Goal: Information Seeking & Learning: Learn about a topic

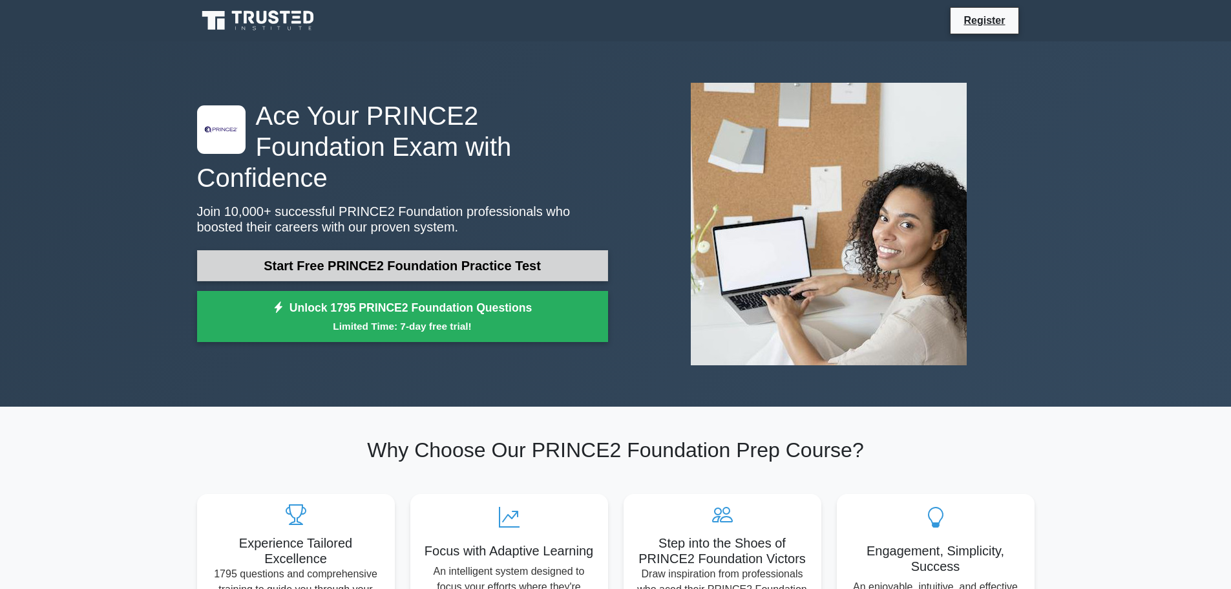
click at [444, 250] on link "Start Free PRINCE2 Foundation Practice Test" at bounding box center [402, 265] width 411 height 31
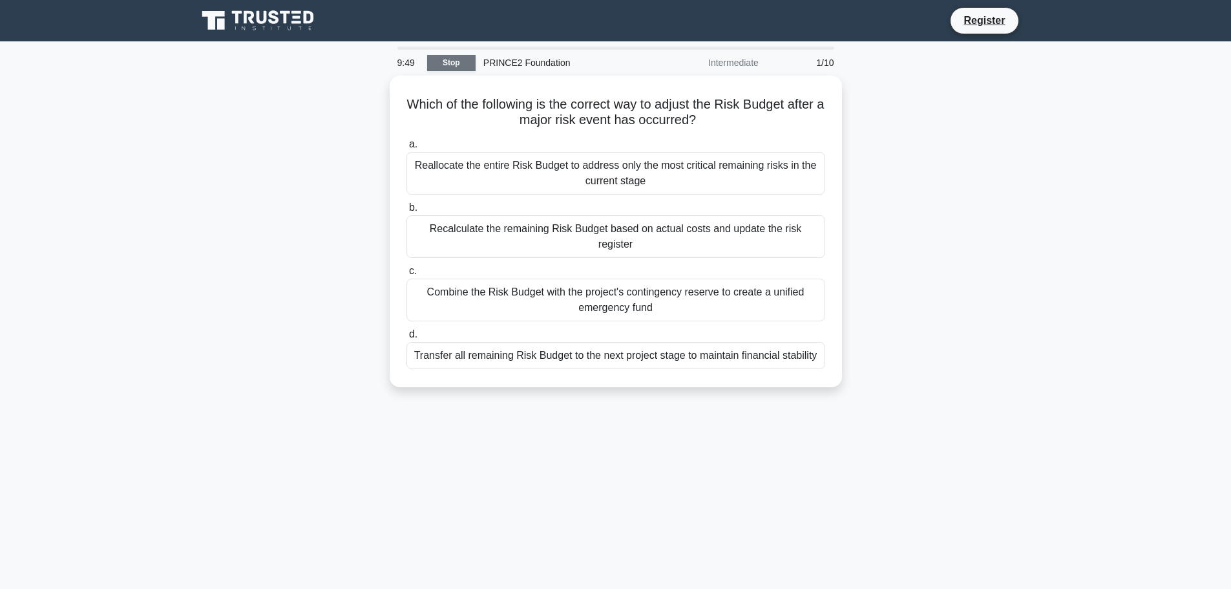
click at [446, 65] on link "Stop" at bounding box center [451, 63] width 48 height 16
